Goal: Book appointment/travel/reservation

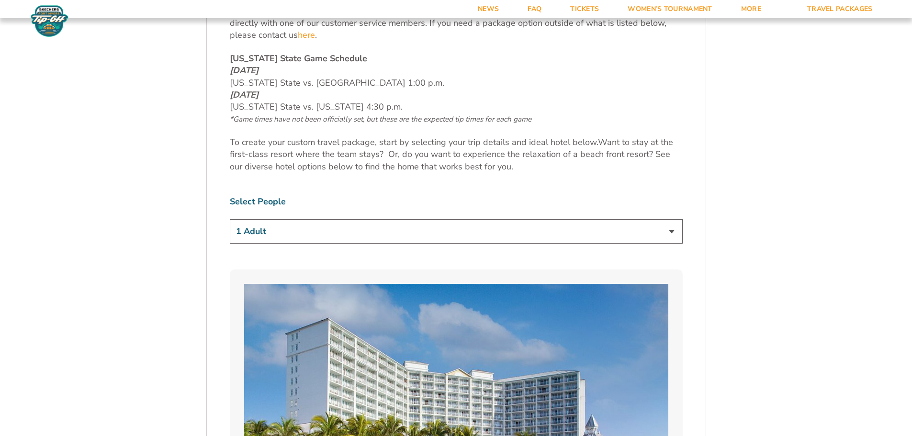
scroll to position [526, 0]
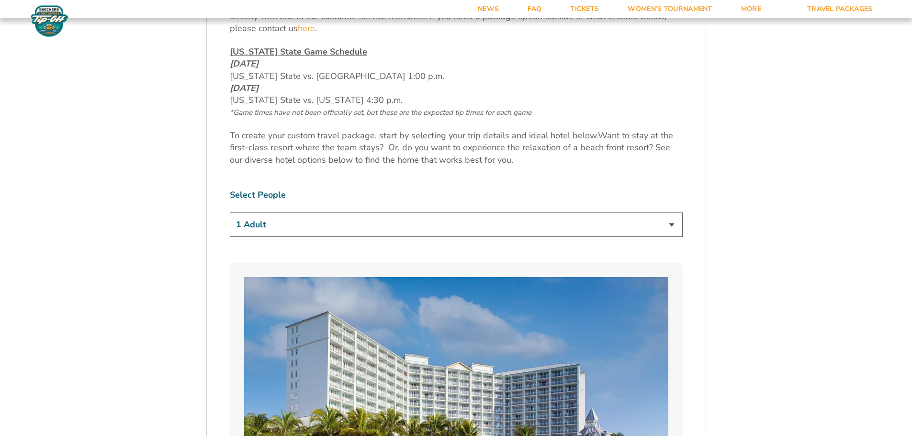
drag, startPoint x: 673, startPoint y: 226, endPoint x: 619, endPoint y: 222, distance: 53.8
click at [672, 226] on select "1 Adult 2 Adults 3 Adults 4 Adults 2 Adults + 1 Child 2 Adults + 2 Children 2 A…" at bounding box center [456, 225] width 453 height 24
select select "3 Adults"
click at [230, 213] on select "1 Adult 2 Adults 3 Adults 4 Adults 2 Adults + 1 Child 2 Adults + 2 Children 2 A…" at bounding box center [456, 225] width 453 height 24
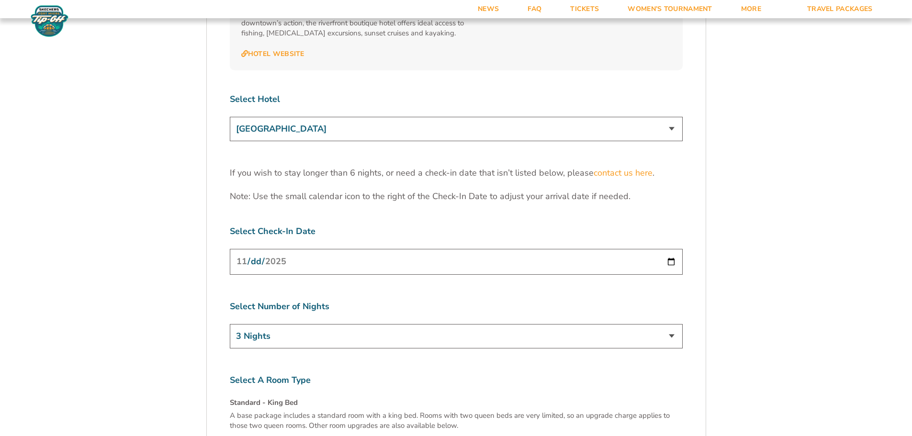
scroll to position [2967, 0]
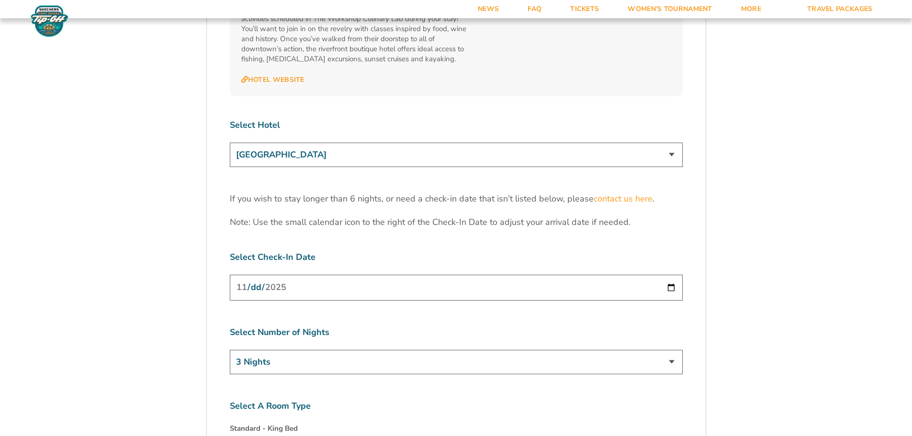
click at [671, 143] on select "[GEOGRAPHIC_DATA] [GEOGRAPHIC_DATA] [GEOGRAPHIC_DATA], Autograph Collection" at bounding box center [456, 155] width 453 height 24
click at [230, 143] on select "[GEOGRAPHIC_DATA] [GEOGRAPHIC_DATA] [GEOGRAPHIC_DATA], Autograph Collection" at bounding box center [456, 155] width 453 height 24
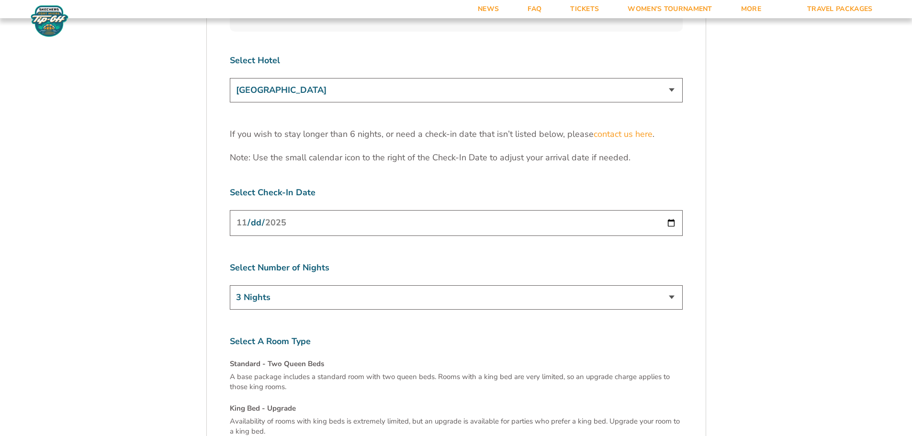
scroll to position [3015, 0]
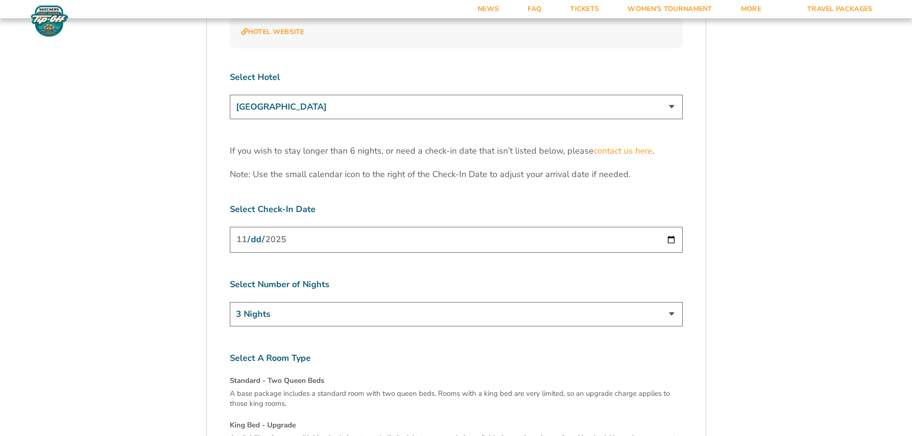
click at [674, 95] on select "[GEOGRAPHIC_DATA] [GEOGRAPHIC_DATA] [GEOGRAPHIC_DATA], Autograph Collection" at bounding box center [456, 107] width 453 height 24
click at [230, 95] on select "[GEOGRAPHIC_DATA] [GEOGRAPHIC_DATA] [GEOGRAPHIC_DATA], Autograph Collection" at bounding box center [456, 107] width 453 height 24
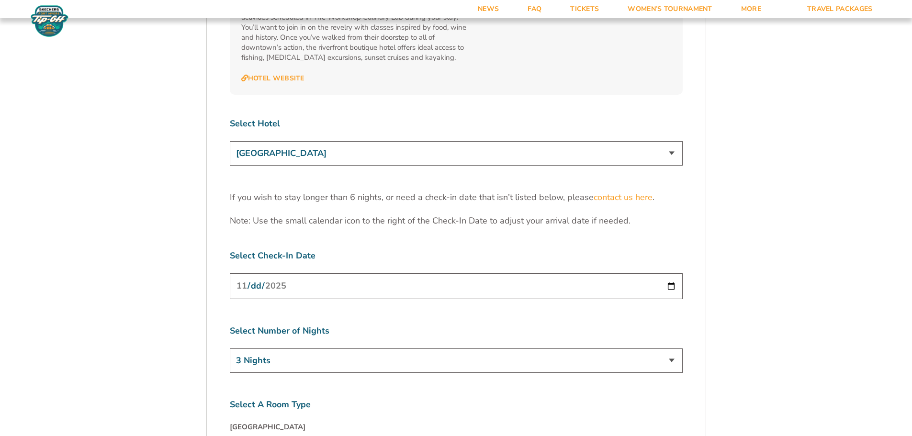
scroll to position [2967, 0]
click at [670, 143] on select "[GEOGRAPHIC_DATA] [GEOGRAPHIC_DATA] [GEOGRAPHIC_DATA], Autograph Collection" at bounding box center [456, 155] width 453 height 24
select select "17485"
click at [230, 143] on select "[GEOGRAPHIC_DATA] [GEOGRAPHIC_DATA] [GEOGRAPHIC_DATA], Autograph Collection" at bounding box center [456, 155] width 453 height 24
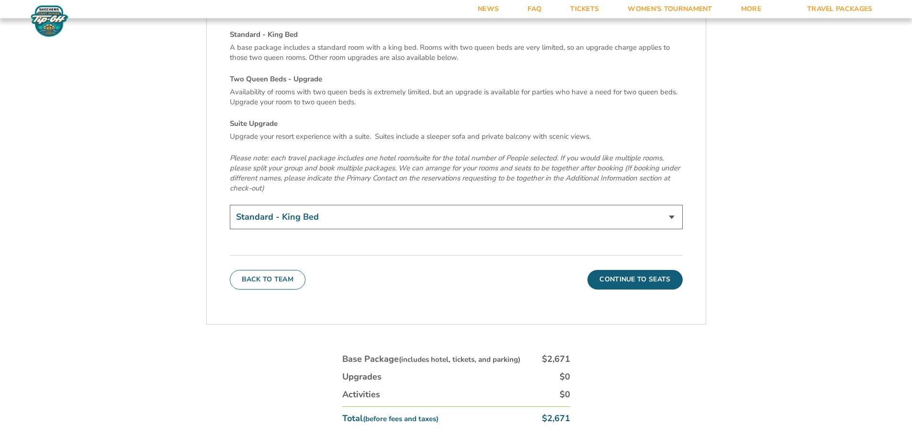
scroll to position [3350, 0]
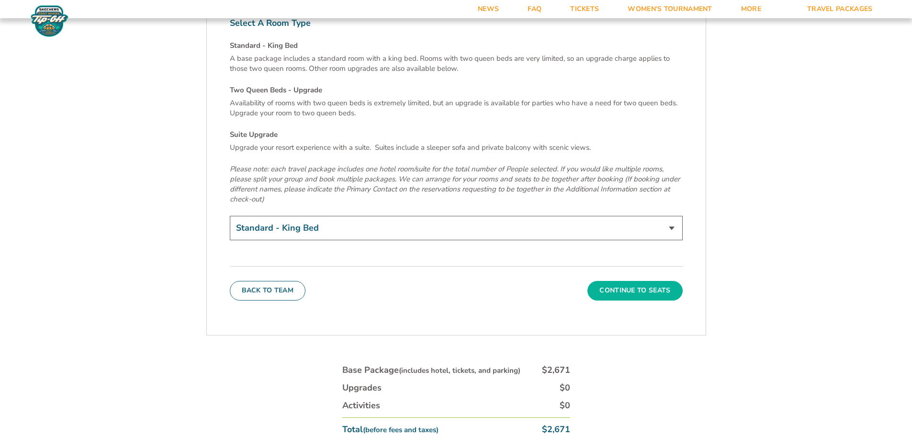
click at [660, 281] on button "Continue To Seats" at bounding box center [634, 290] width 95 height 19
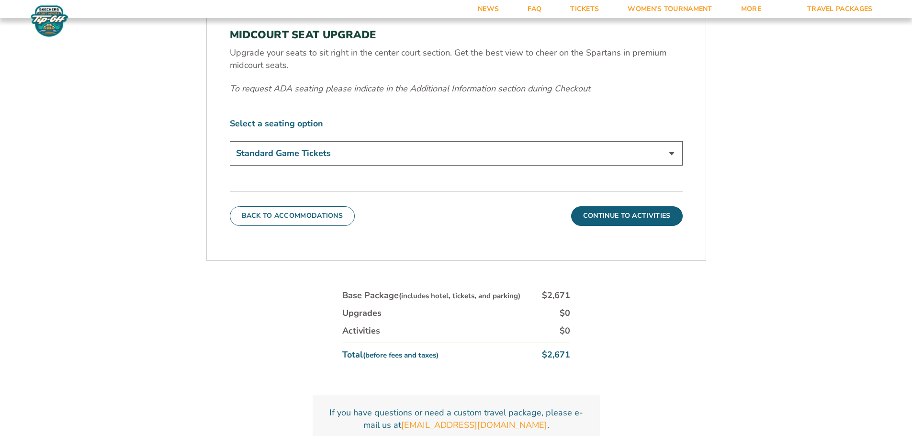
scroll to position [446, 0]
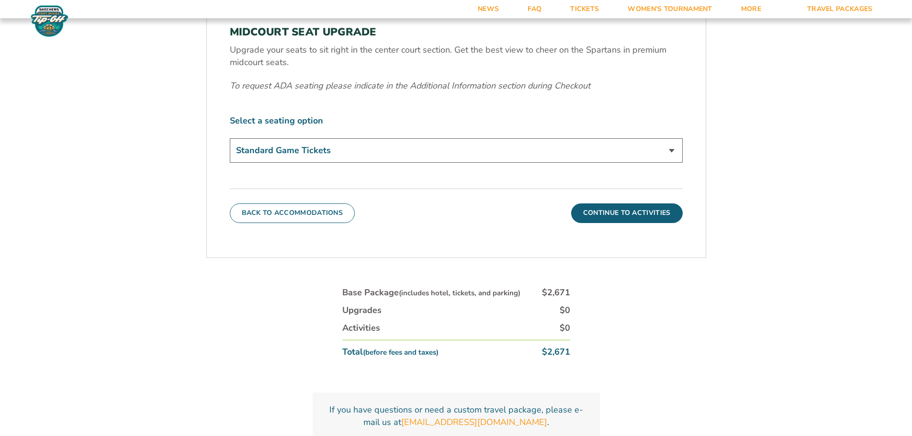
click at [672, 149] on select "Standard Game Tickets Midcourt Seat Upgrade (+$140 per person)" at bounding box center [456, 150] width 453 height 24
click at [620, 149] on select "Standard Game Tickets Midcourt Seat Upgrade (+$140 per person)" at bounding box center [456, 150] width 453 height 24
click at [621, 212] on button "Continue To Activities" at bounding box center [627, 212] width 112 height 19
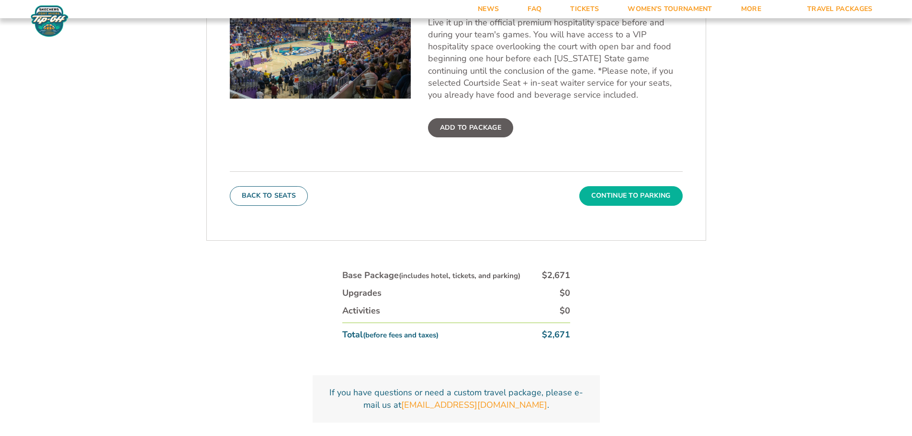
click at [644, 194] on button "Continue To Parking" at bounding box center [630, 195] width 103 height 19
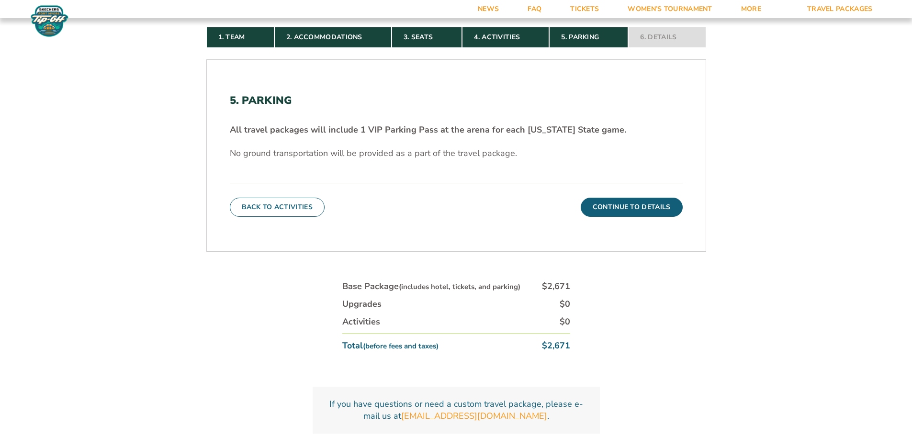
scroll to position [302, 0]
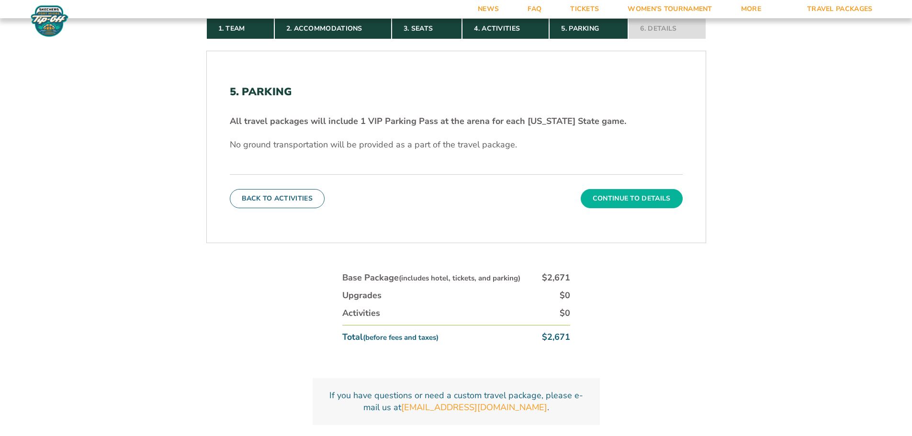
click at [638, 199] on button "Continue To Details" at bounding box center [632, 198] width 102 height 19
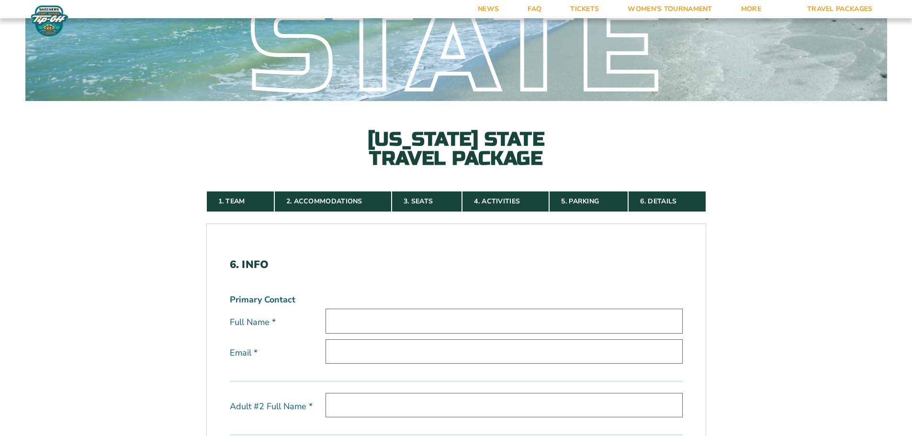
scroll to position [0, 0]
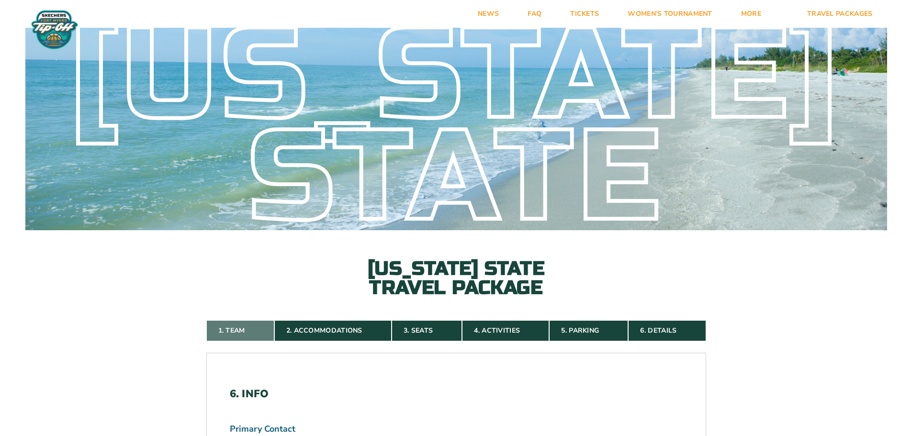
click at [245, 331] on link "1. Team" at bounding box center [240, 330] width 68 height 21
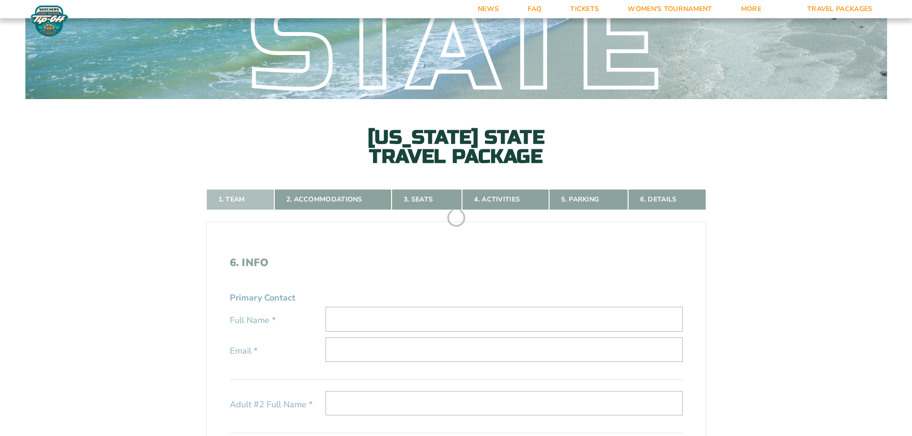
scroll to position [206, 0]
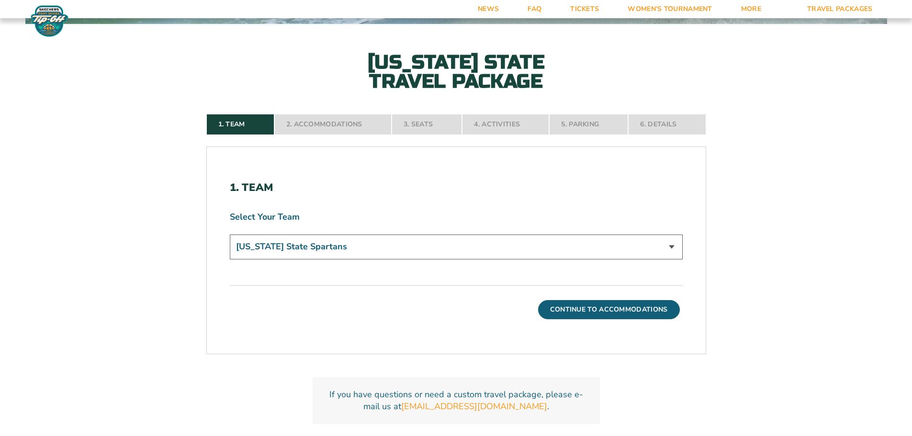
click at [321, 124] on nav "1. Team 2. Accommodations 3. Seats 4. Activities 5. Parking 6. Details" at bounding box center [456, 124] width 500 height 21
click at [613, 314] on button "Continue To Accommodations" at bounding box center [609, 309] width 142 height 19
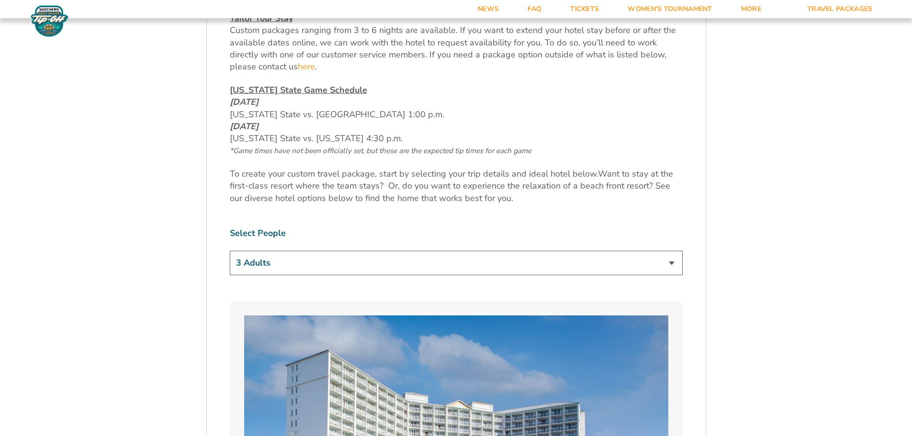
scroll to position [541, 0]
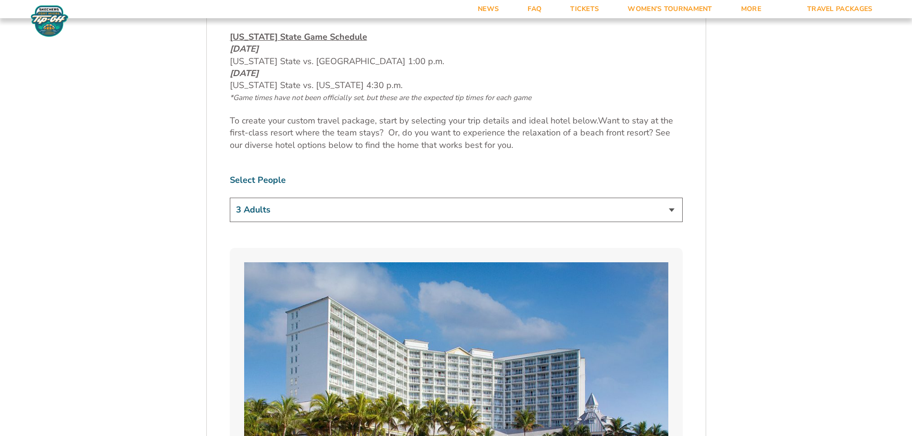
drag, startPoint x: 672, startPoint y: 210, endPoint x: 643, endPoint y: 211, distance: 28.8
click at [672, 210] on select "1 Adult 2 Adults 3 Adults 4 Adults 2 Adults + 1 Child 2 Adults + 2 Children 2 A…" at bounding box center [456, 210] width 453 height 24
select select "2 Adults"
click at [230, 198] on select "1 Adult 2 Adults 3 Adults 4 Adults 2 Adults + 1 Child 2 Adults + 2 Children 2 A…" at bounding box center [456, 210] width 453 height 24
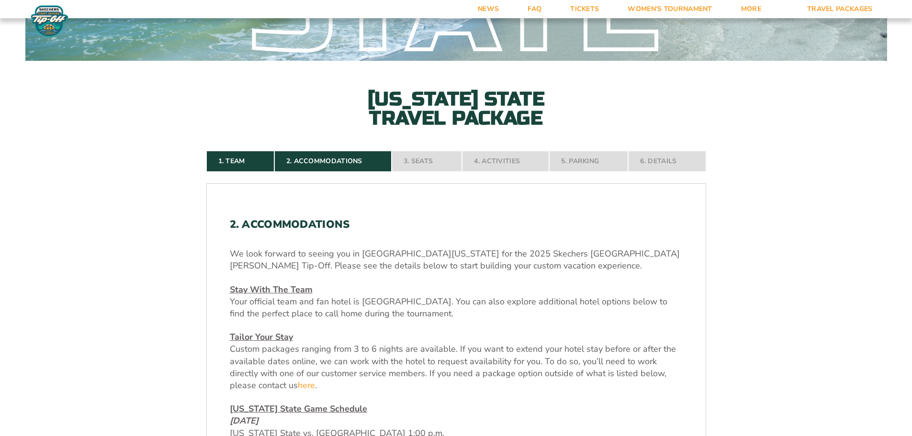
scroll to position [158, 0]
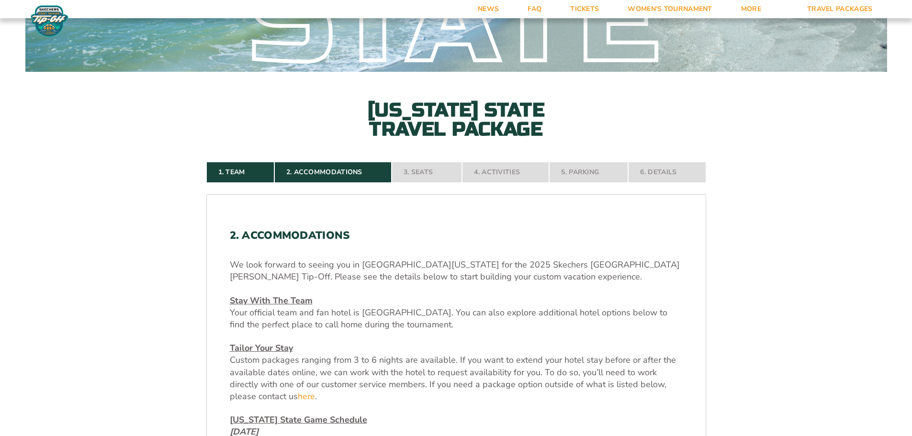
click at [430, 169] on nav "1. Team 2. Accommodations 3. Seats 4. Activities 5. Parking 6. Details" at bounding box center [456, 172] width 500 height 21
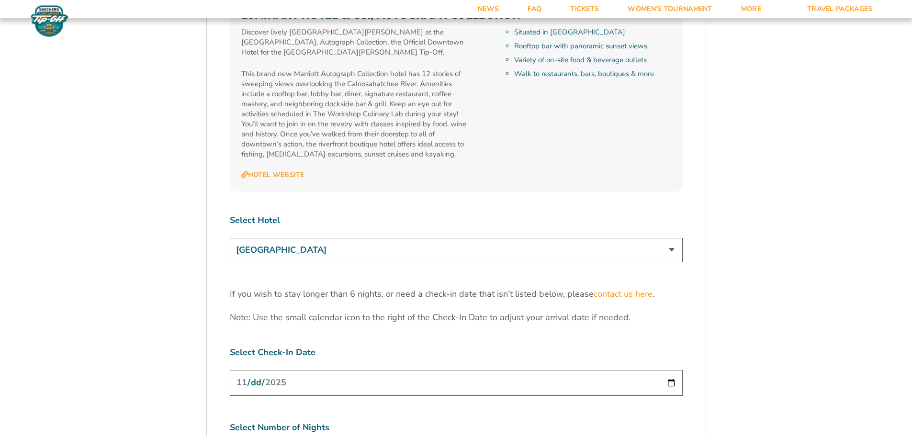
scroll to position [2729, 0]
